Goal: Find specific page/section: Find specific page/section

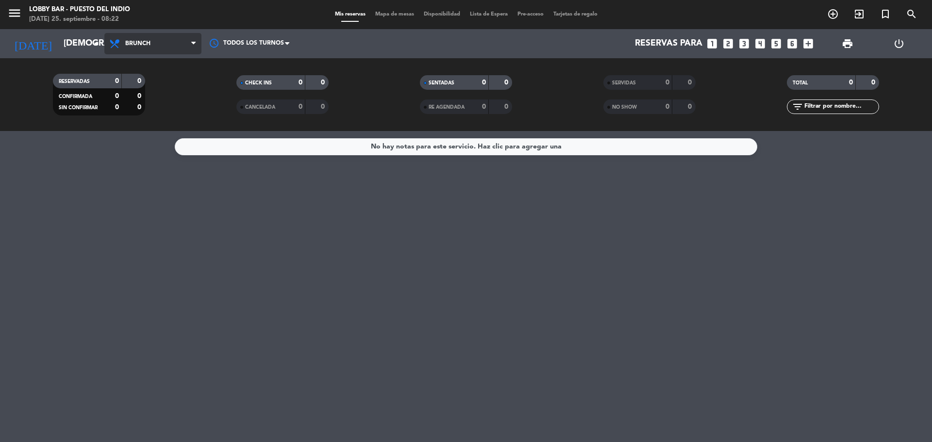
click at [128, 45] on span "Brunch" at bounding box center [137, 43] width 25 height 7
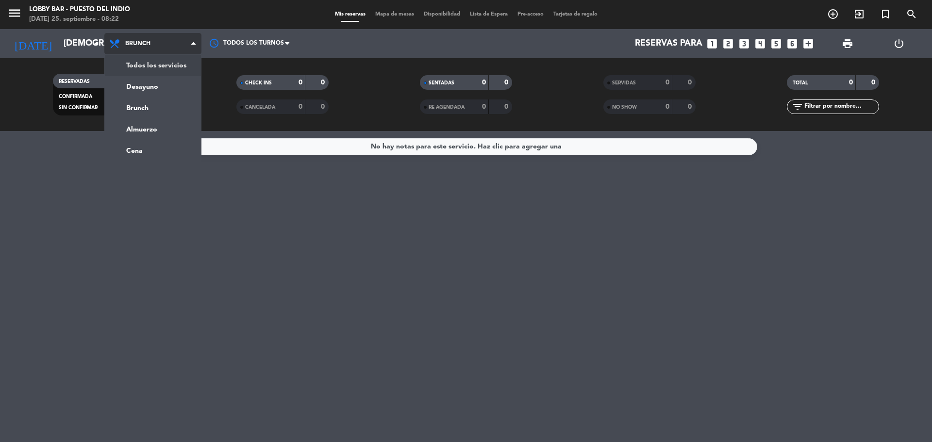
click at [134, 64] on div "menu Lobby Bar - Puesto del Indio [DATE] 25. septiembre - 08:22 Mis reservas Ma…" at bounding box center [466, 65] width 932 height 131
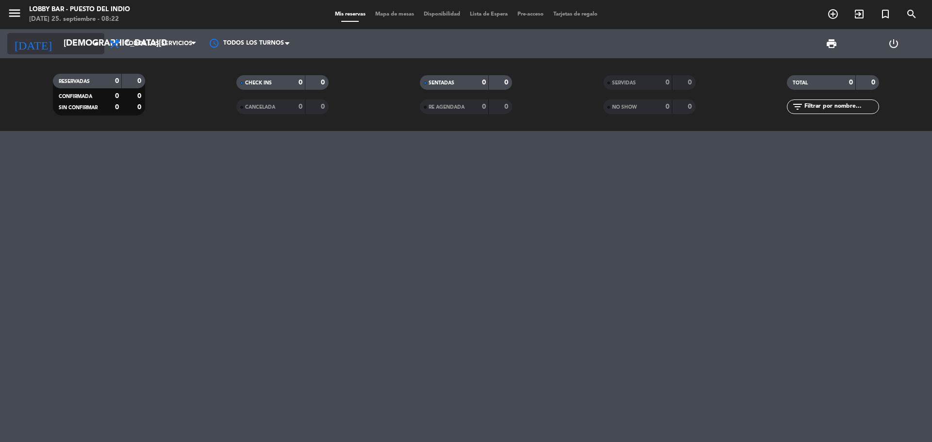
click at [73, 42] on input "[DEMOGRAPHIC_DATA][DATE]" at bounding box center [115, 43] width 113 height 19
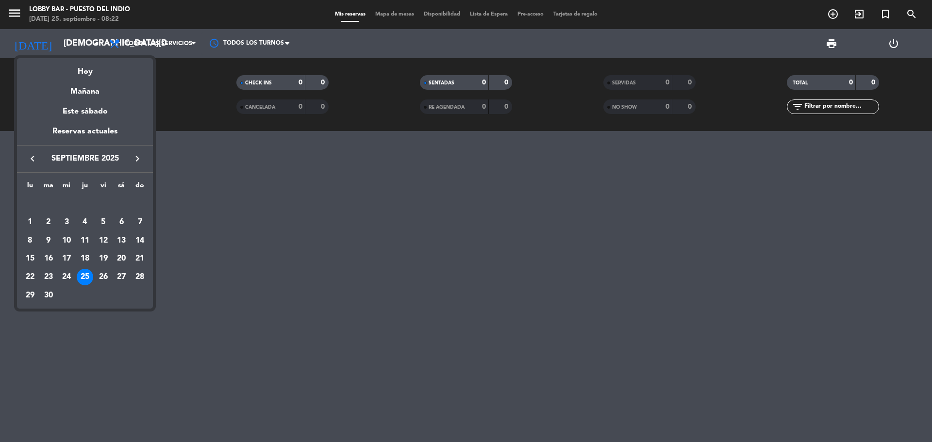
click at [82, 272] on div "25" at bounding box center [85, 277] width 17 height 17
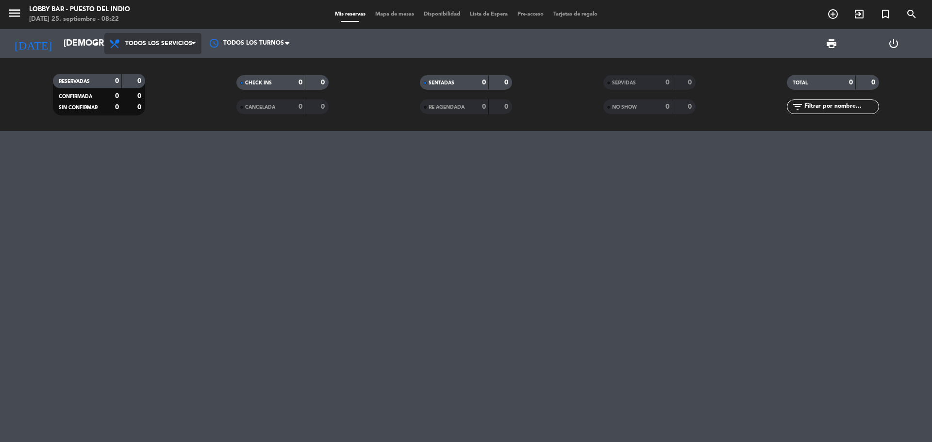
click at [180, 35] on span "Todos los servicios" at bounding box center [152, 43] width 97 height 21
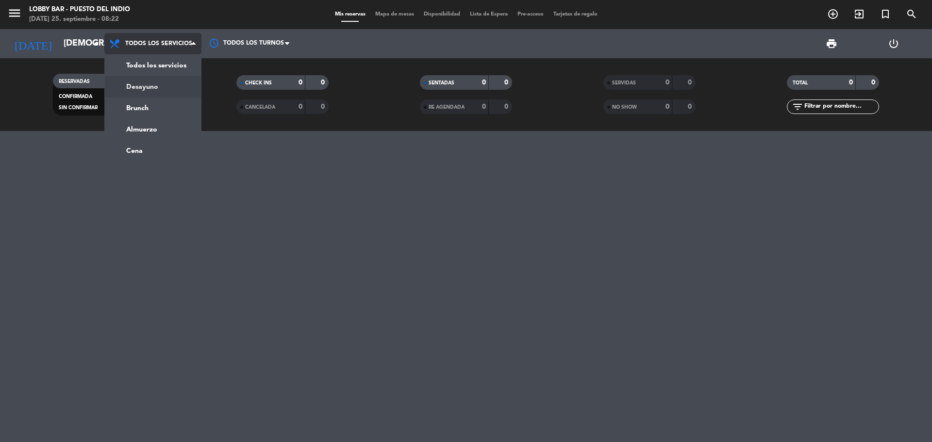
click at [164, 92] on div "menu Lobby Bar - Puesto del Indio [DATE] 25. septiembre - 08:22 Mis reservas Ma…" at bounding box center [466, 65] width 932 height 131
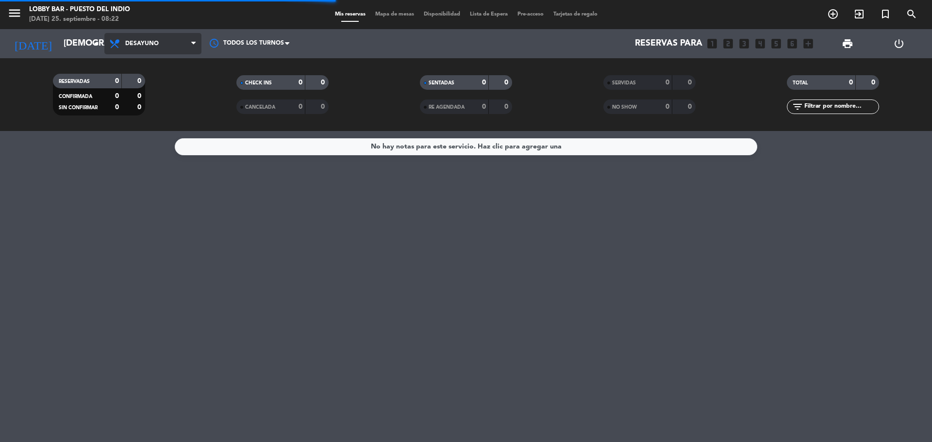
click at [147, 47] on span "Desayuno" at bounding box center [152, 43] width 97 height 21
click at [151, 52] on span "Desayuno" at bounding box center [152, 43] width 97 height 21
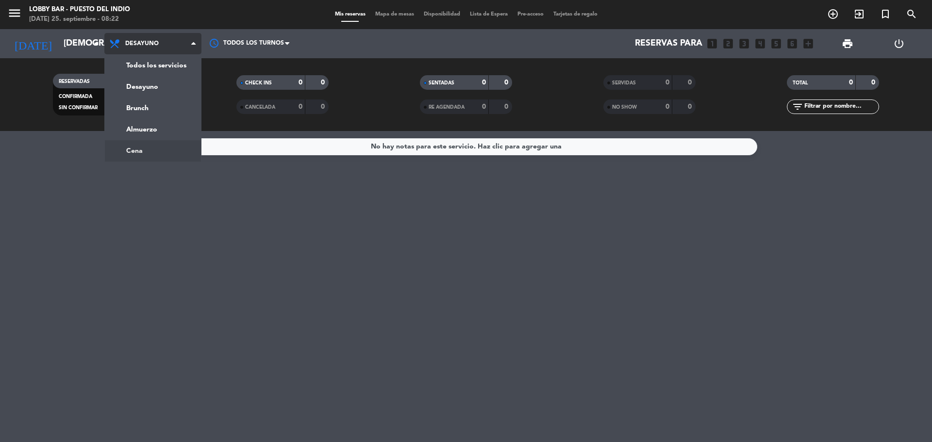
click at [139, 147] on ng-component "menu Lobby Bar - Puesto del Indio [DATE] 25. septiembre - 08:22 Mis reservas Ma…" at bounding box center [466, 221] width 932 height 442
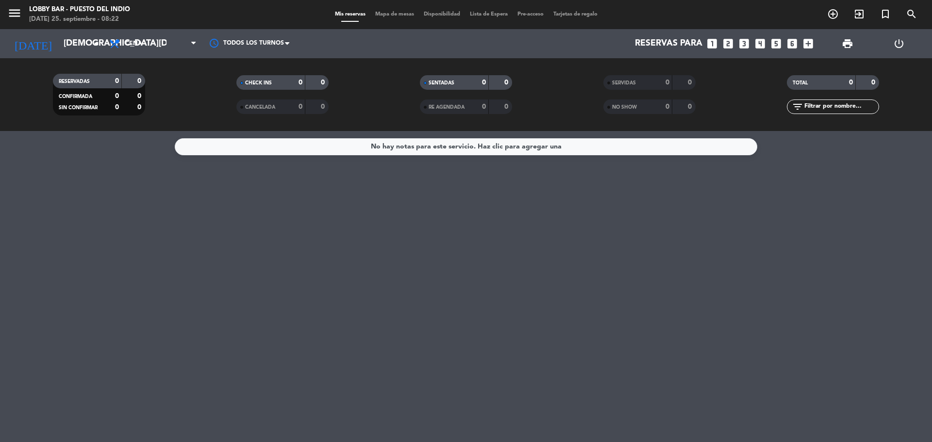
click at [48, 7] on div "Lobby Bar - Puesto del Indio" at bounding box center [79, 10] width 101 height 10
click at [18, 13] on icon "menu" at bounding box center [14, 13] width 15 height 15
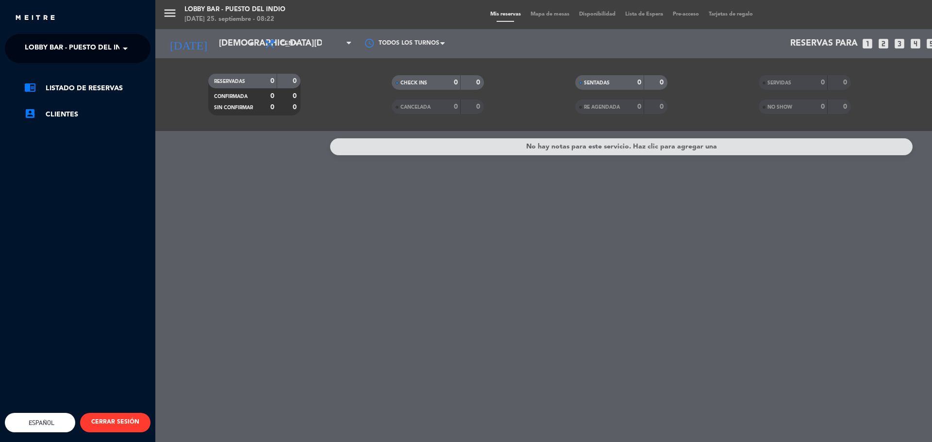
click at [96, 50] on span "Lobby Bar - Puesto del Indio" at bounding box center [79, 48] width 109 height 20
click at [75, 70] on div "isidris" at bounding box center [77, 74] width 145 height 15
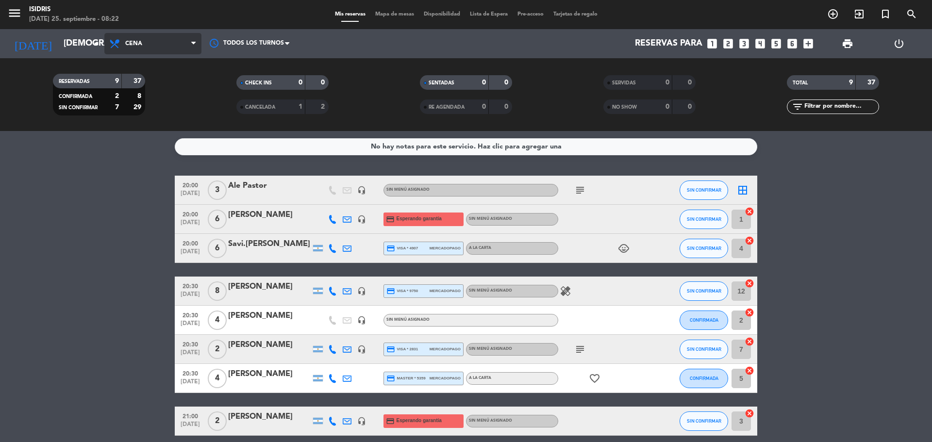
click at [124, 44] on span "Cena" at bounding box center [152, 43] width 97 height 21
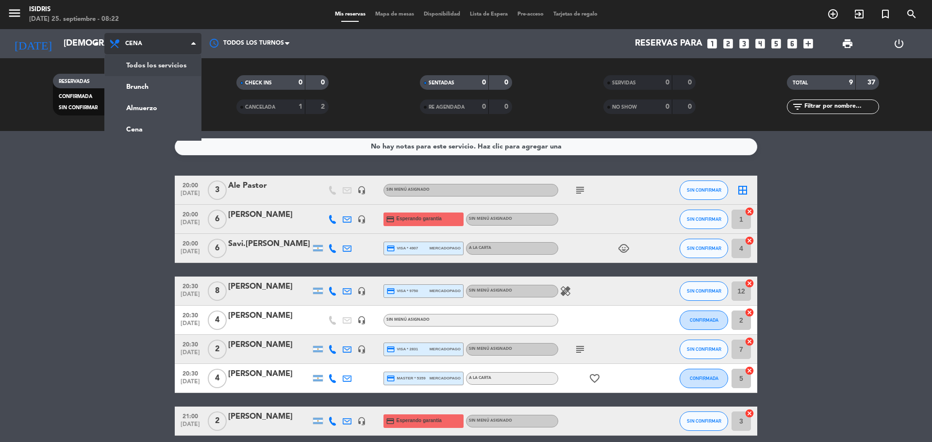
click at [161, 68] on div "menu isidris [DATE] 25. septiembre - 08:22 Mis reservas Mapa de mesas Disponibi…" at bounding box center [466, 65] width 932 height 131
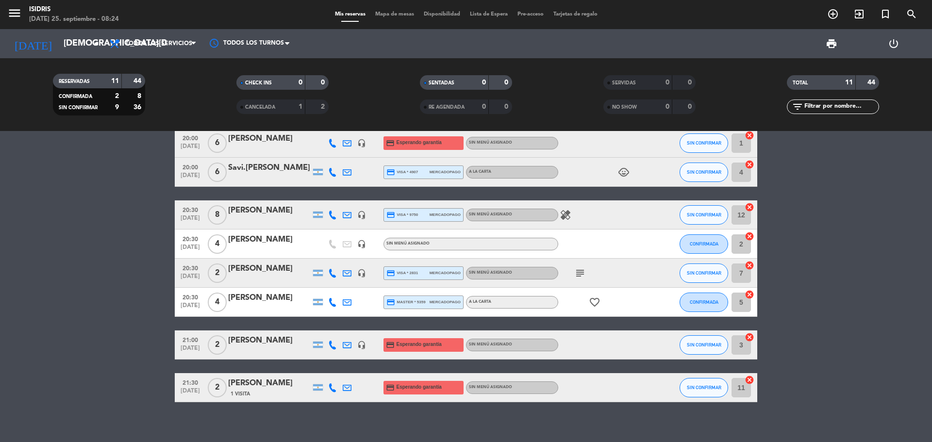
scroll to position [170, 0]
